Goal: Navigation & Orientation: Understand site structure

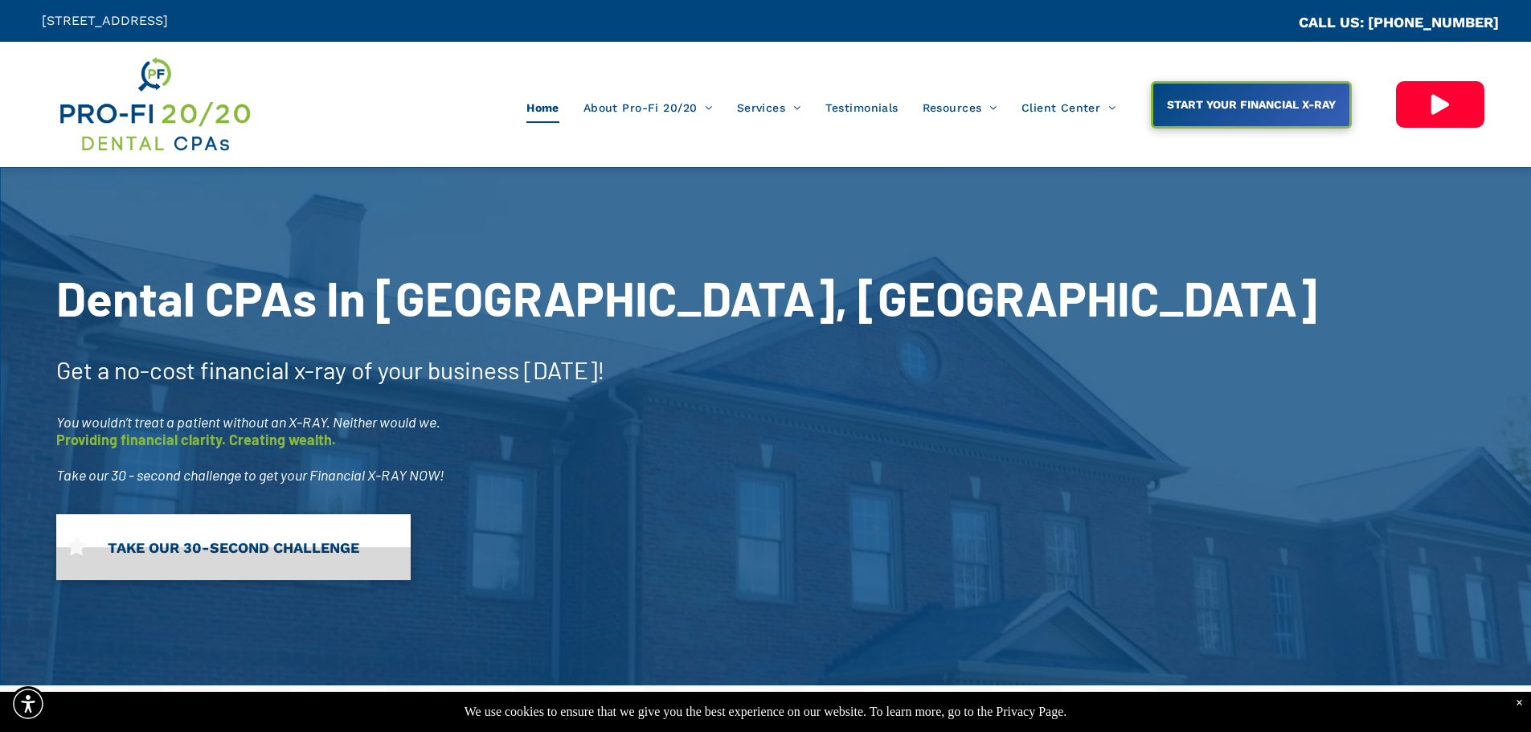
click at [319, 550] on link "TAKE OUR 30-SECOND CHALLENGE" at bounding box center [233, 547] width 354 height 66
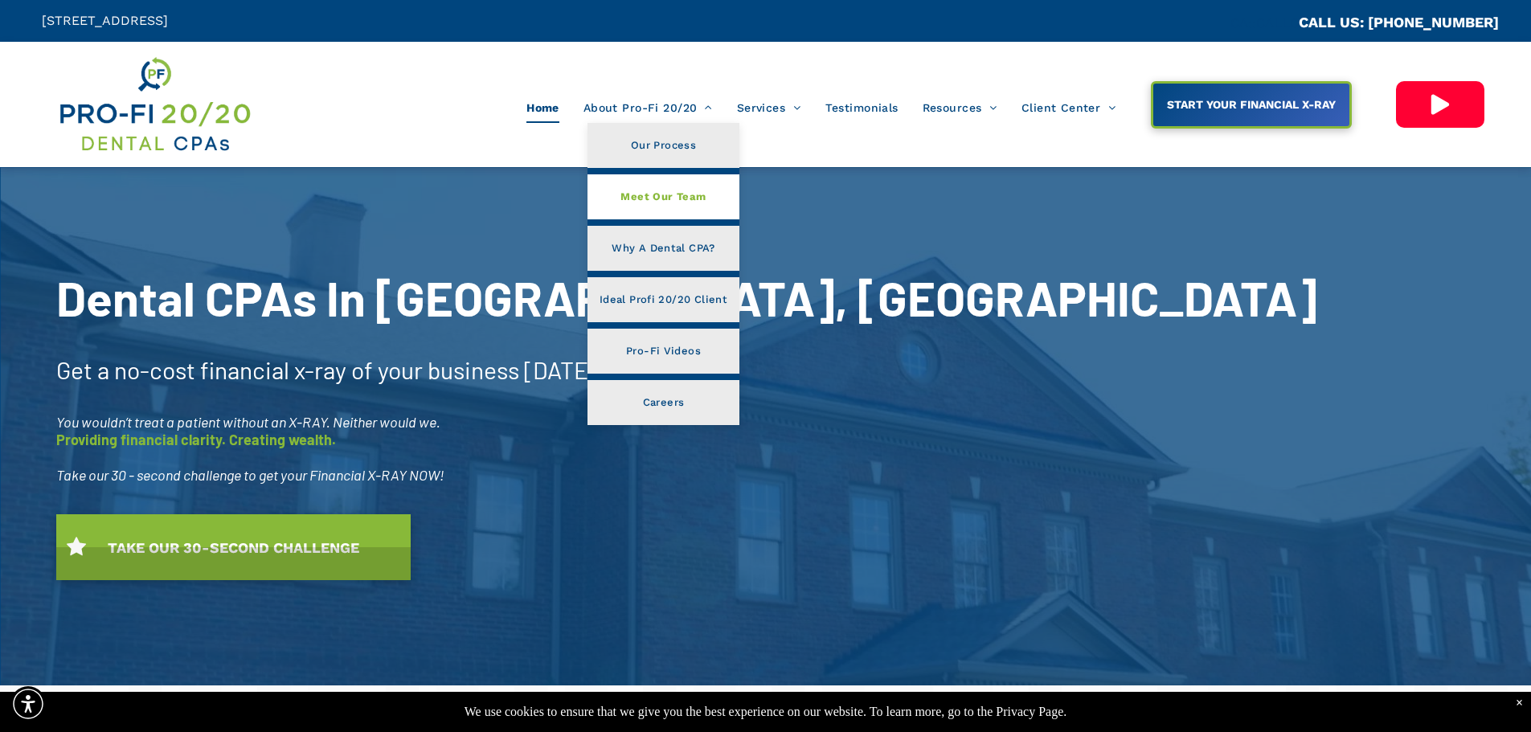
click at [641, 194] on span "Meet Our Team" at bounding box center [662, 196] width 85 height 21
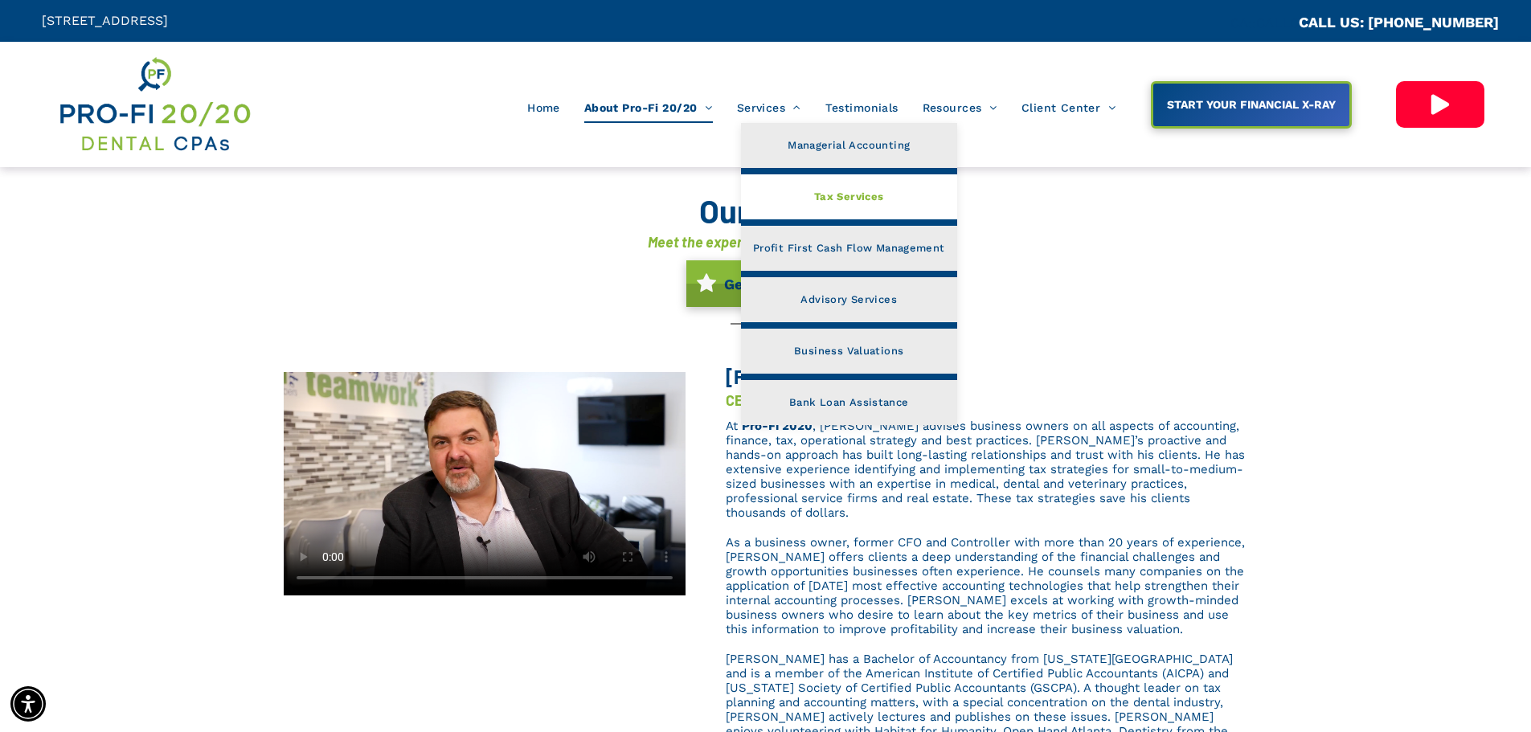
click at [840, 189] on span "Tax Services" at bounding box center [849, 196] width 70 height 21
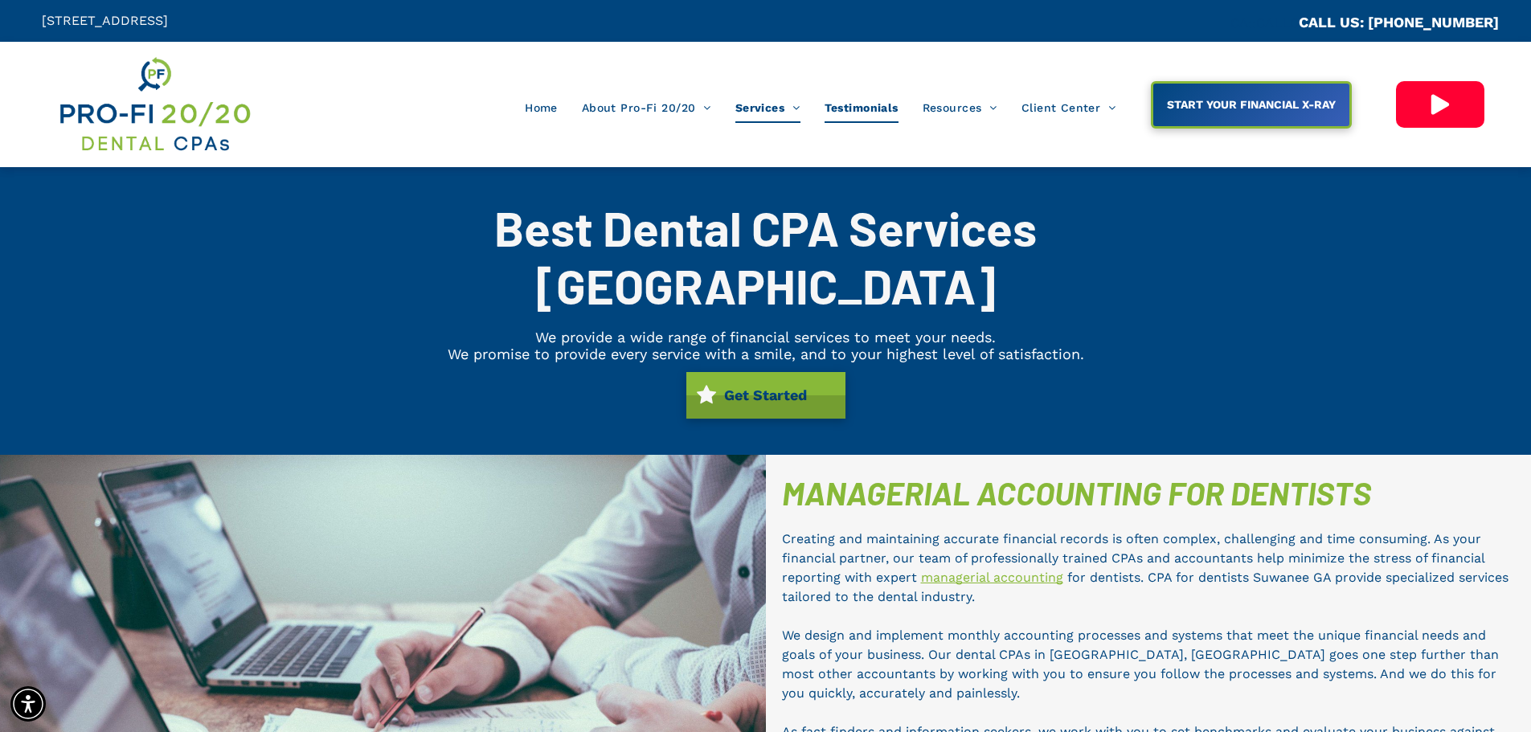
click at [874, 113] on span "Testimonials" at bounding box center [862, 107] width 74 height 31
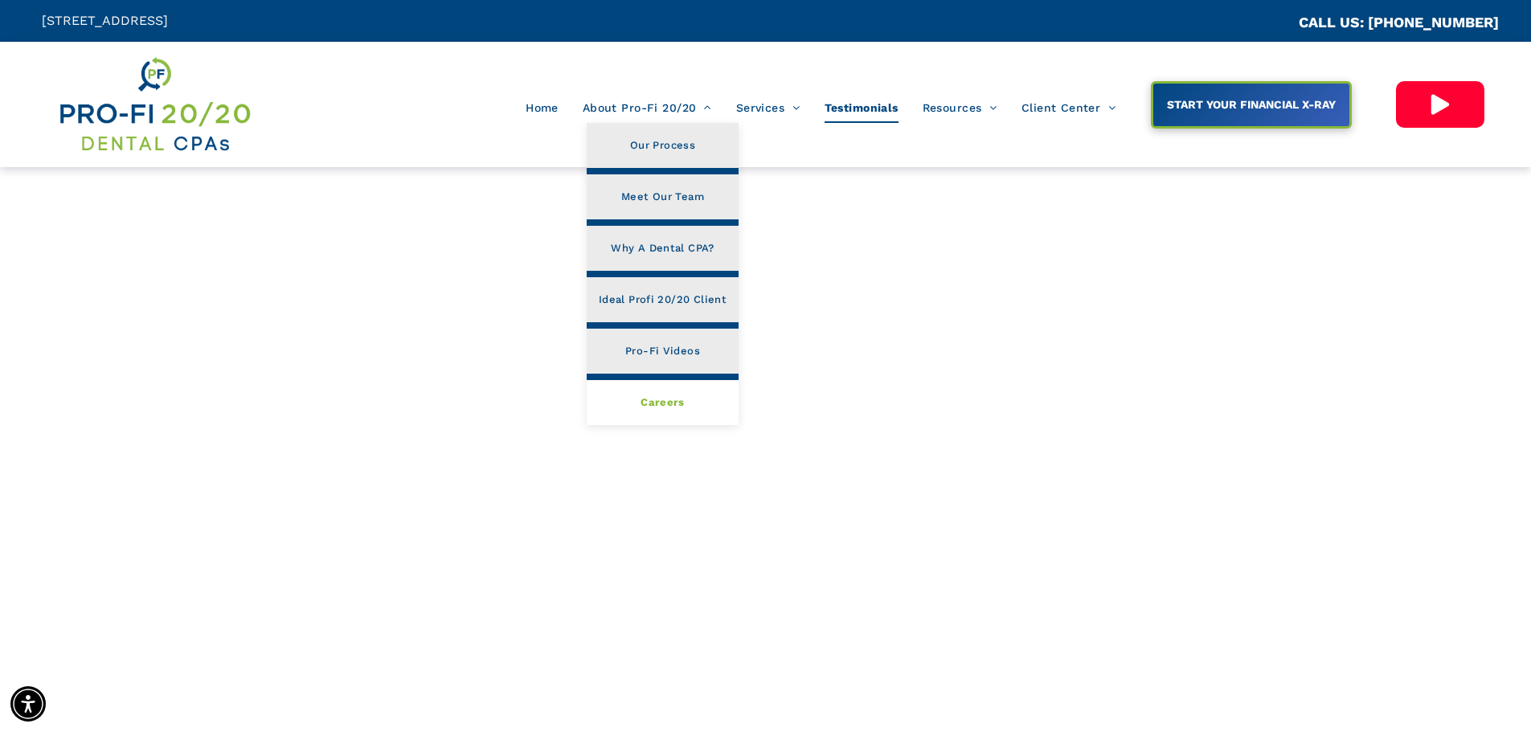
click at [655, 399] on span "Careers" at bounding box center [663, 402] width 44 height 21
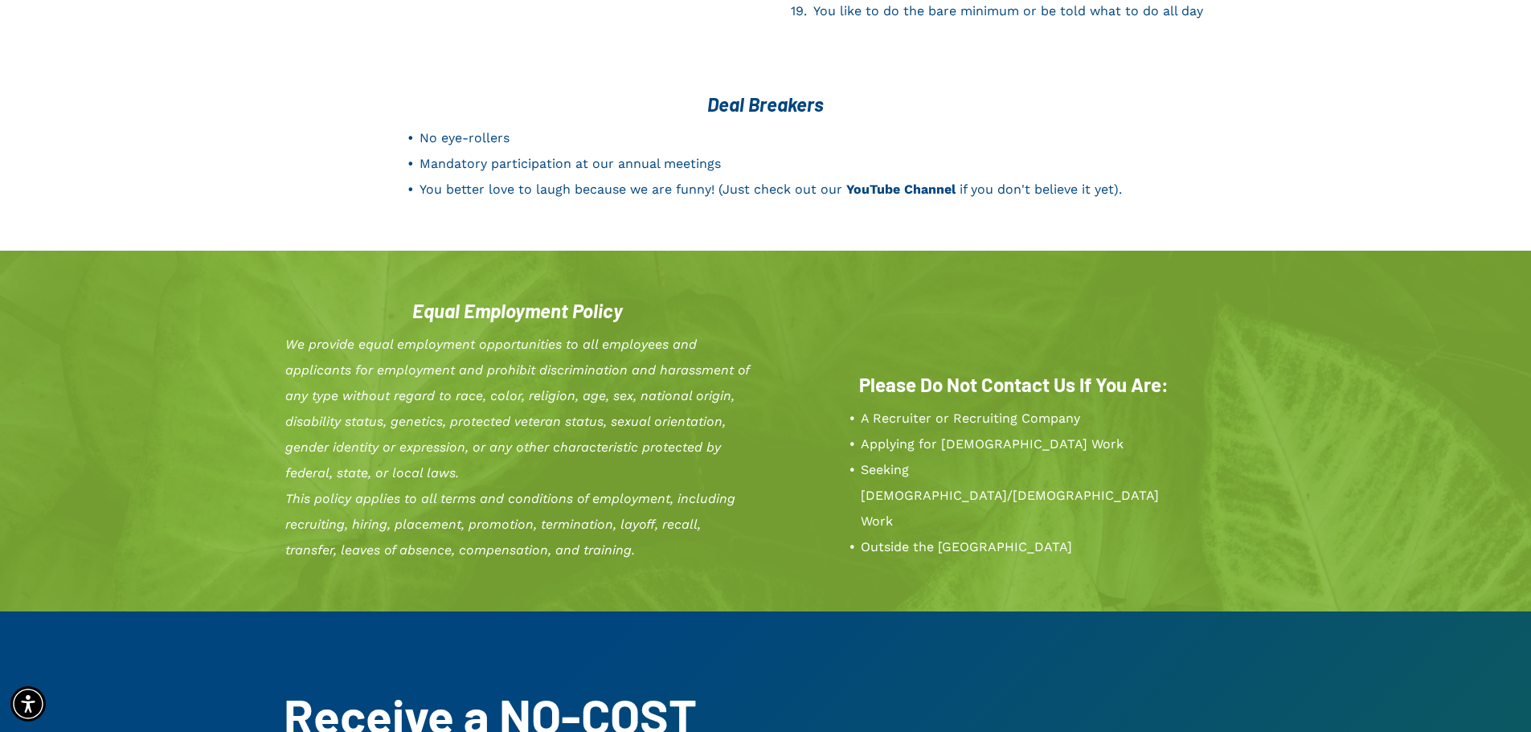
scroll to position [2825, 0]
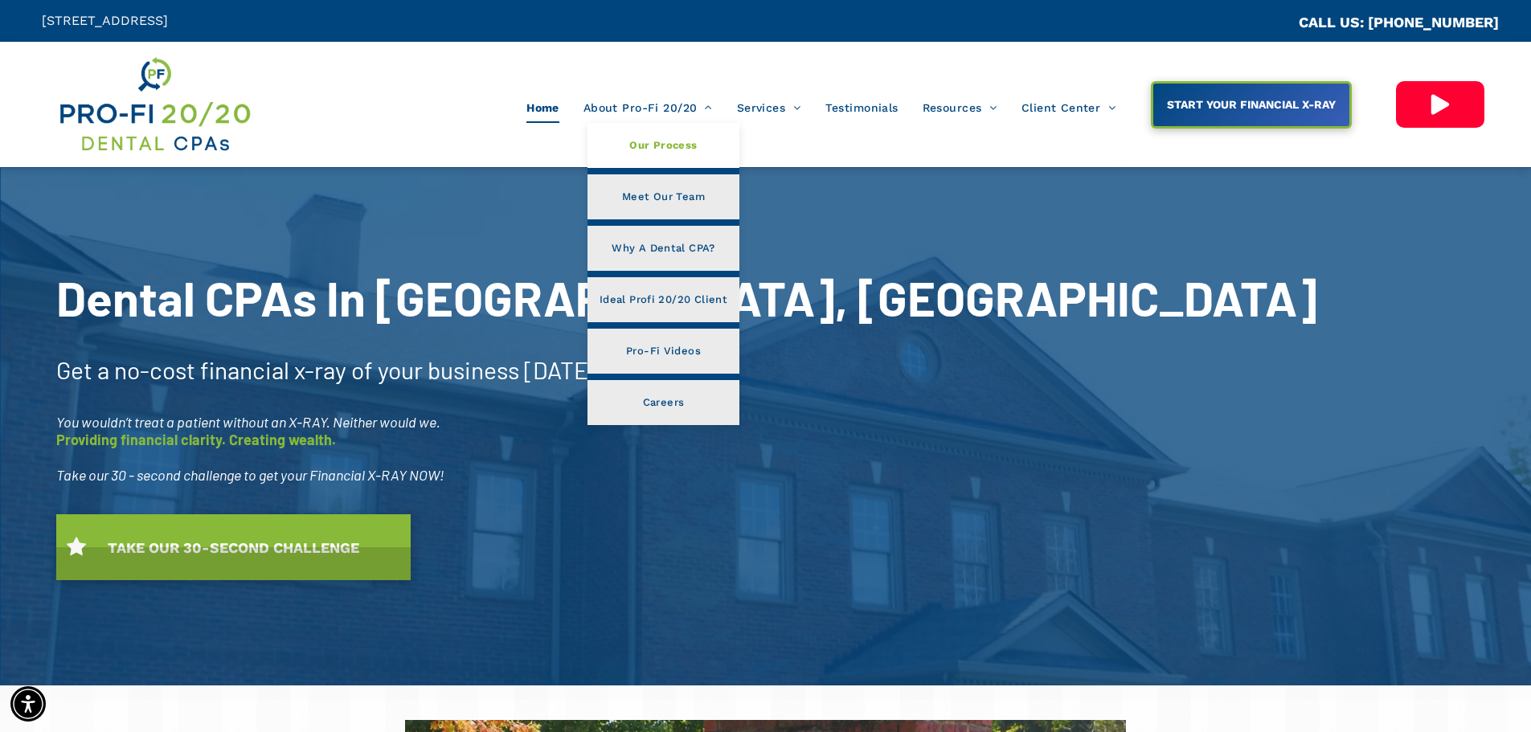
click at [678, 145] on span "Our Process" at bounding box center [663, 145] width 68 height 21
